Goal: Task Accomplishment & Management: Use online tool/utility

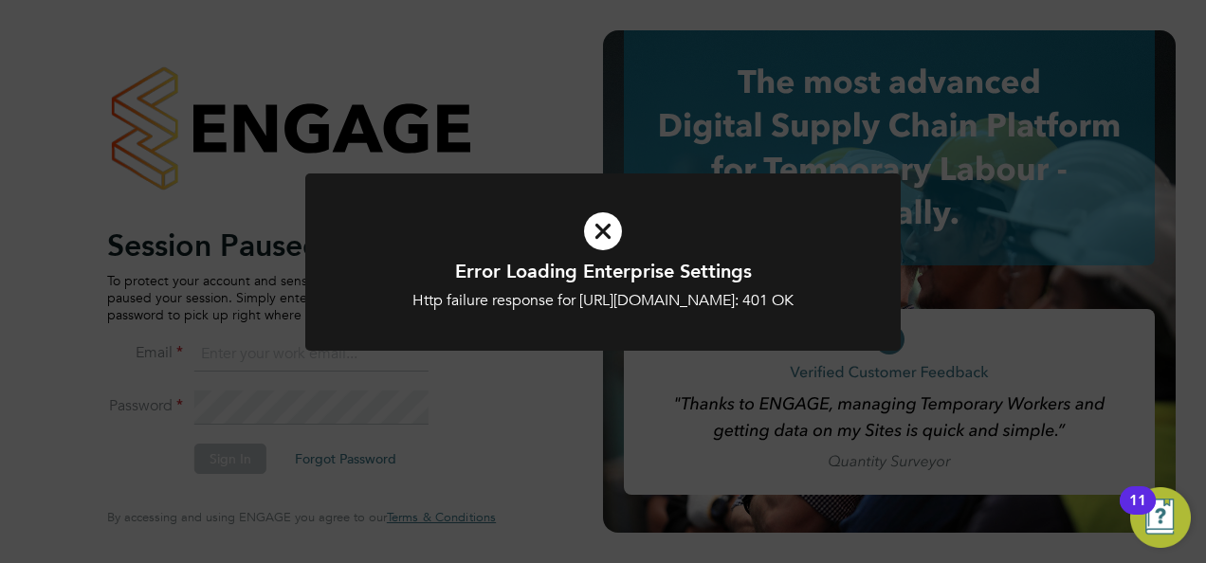
type input "[EMAIL_ADDRESS][DOMAIN_NAME]"
click at [263, 461] on div "Error Loading Enterprise Settings Http failure response for https://skilledcare…" at bounding box center [603, 281] width 1206 height 563
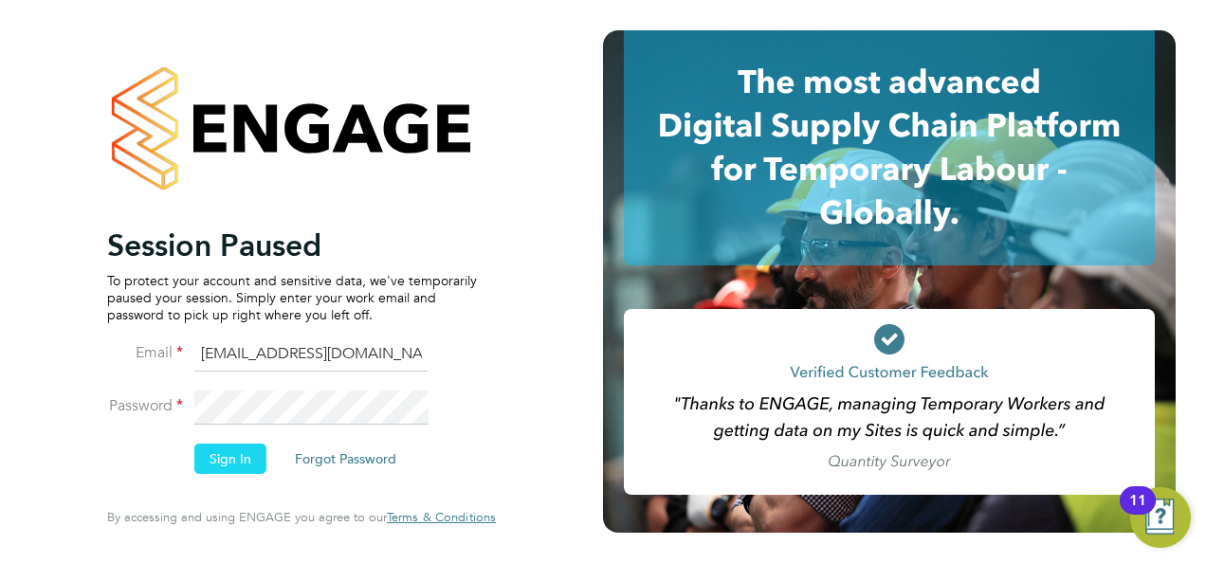
click at [218, 462] on button "Sign In" at bounding box center [230, 459] width 72 height 30
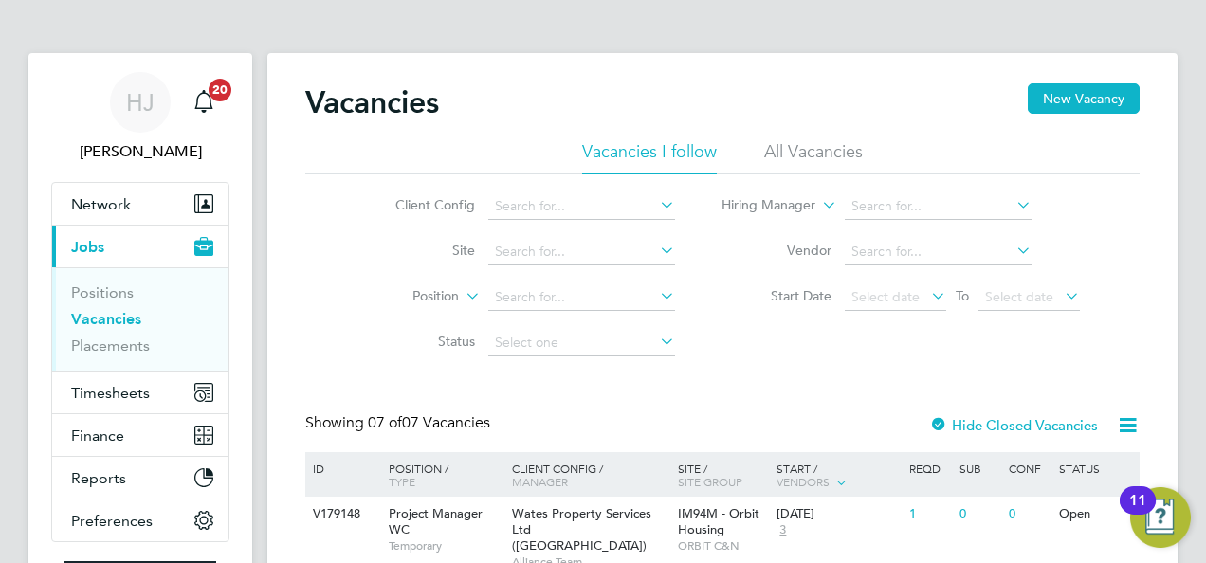
click at [404, 264] on li "Site" at bounding box center [520, 252] width 356 height 46
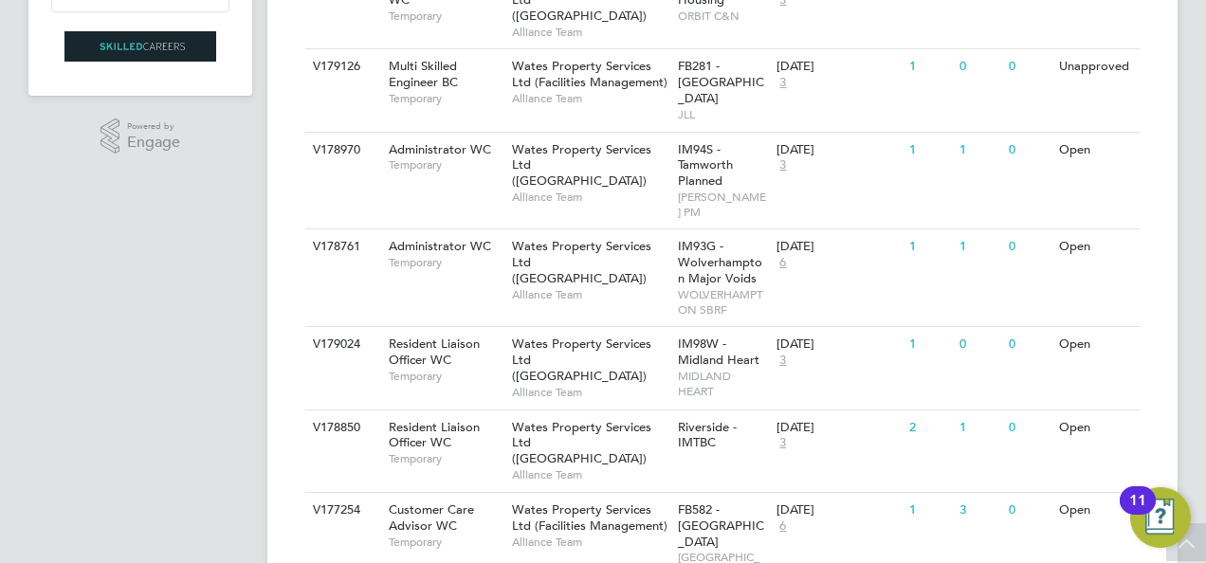
scroll to position [531, 0]
